Goal: Task Accomplishment & Management: Manage account settings

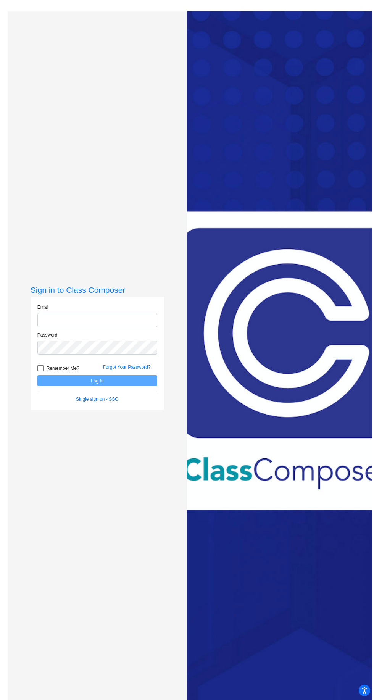
click at [132, 327] on input "email" at bounding box center [97, 320] width 120 height 14
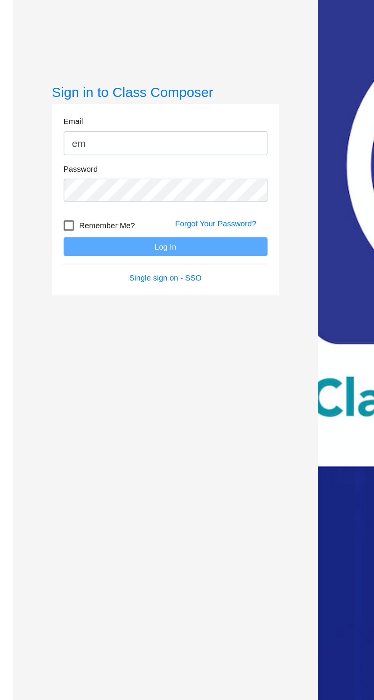
type input "[PERSON_NAME][EMAIL_ADDRESS][PERSON_NAME][DOMAIN_NAME]"
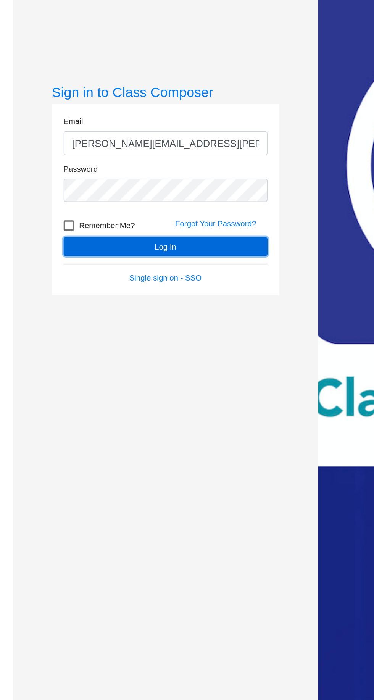
click at [134, 386] on button "Log In" at bounding box center [97, 380] width 120 height 11
